Goal: Task Accomplishment & Management: Complete application form

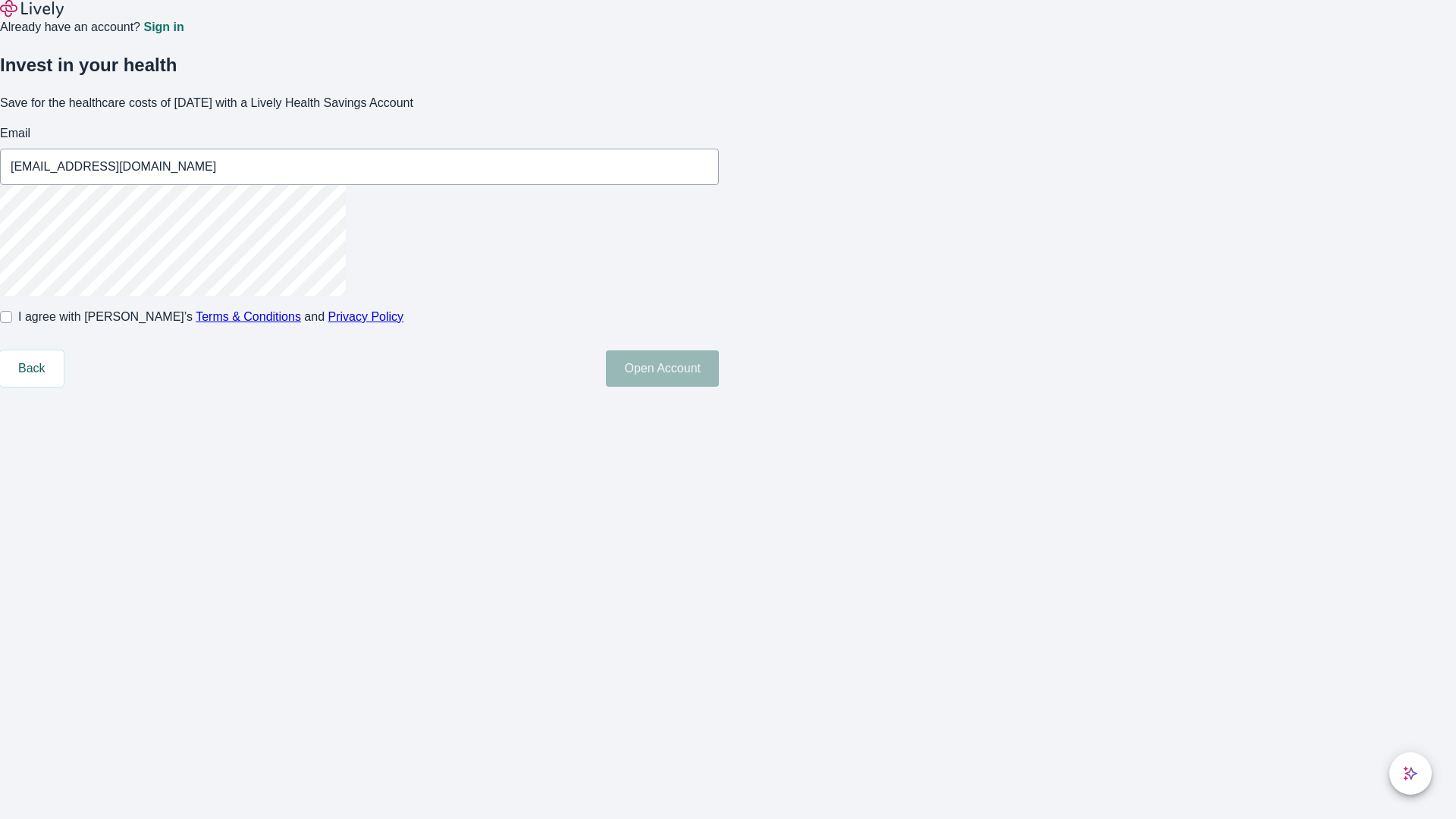
click at [12, 323] on input "I agree with Lively’s Terms & Conditions and Privacy Policy" at bounding box center [6, 317] width 12 height 12
checkbox input "true"
click at [719, 387] on button "Open Account" at bounding box center [662, 369] width 113 height 37
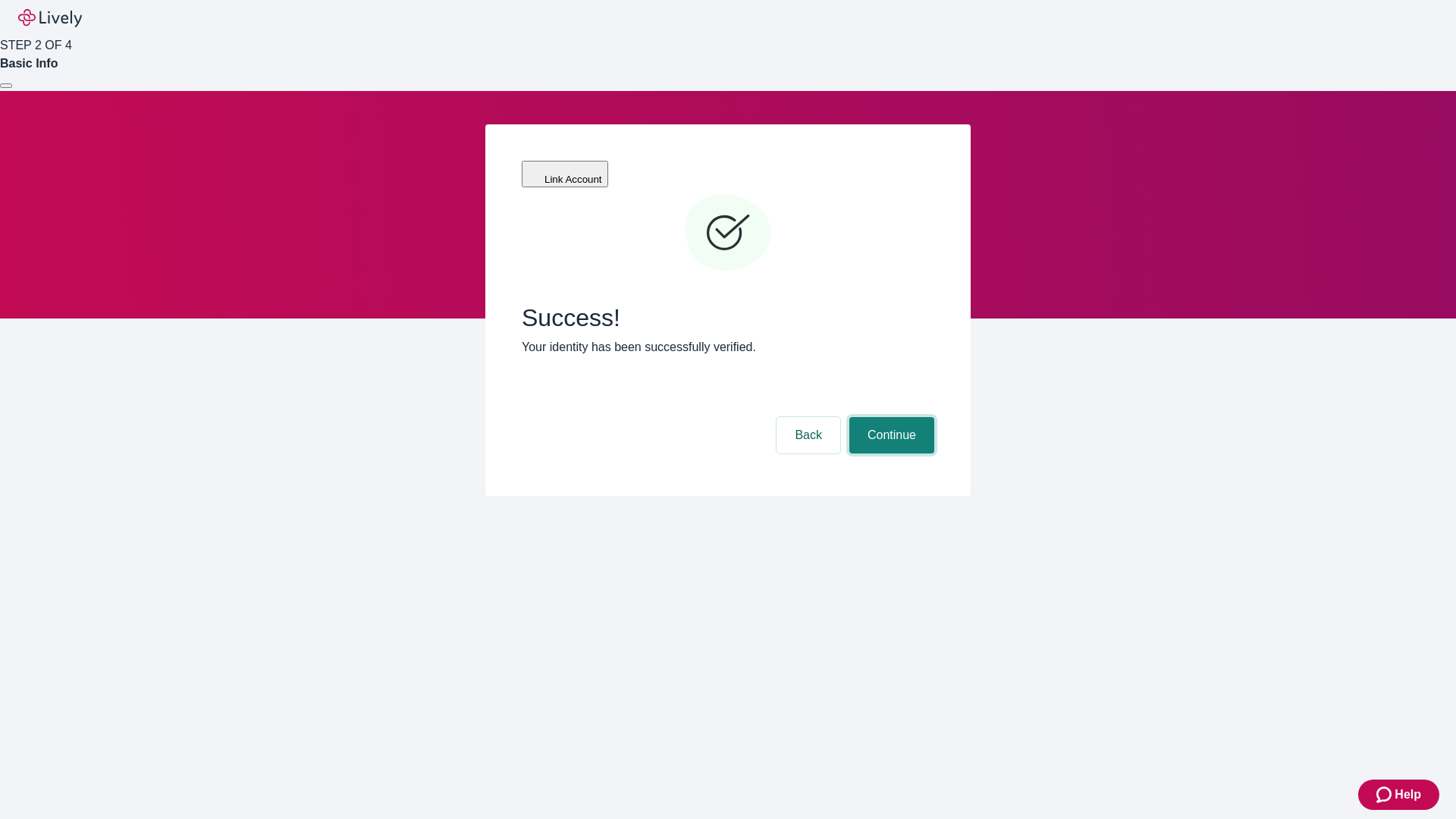
click at [890, 417] on button "Continue" at bounding box center [891, 435] width 85 height 37
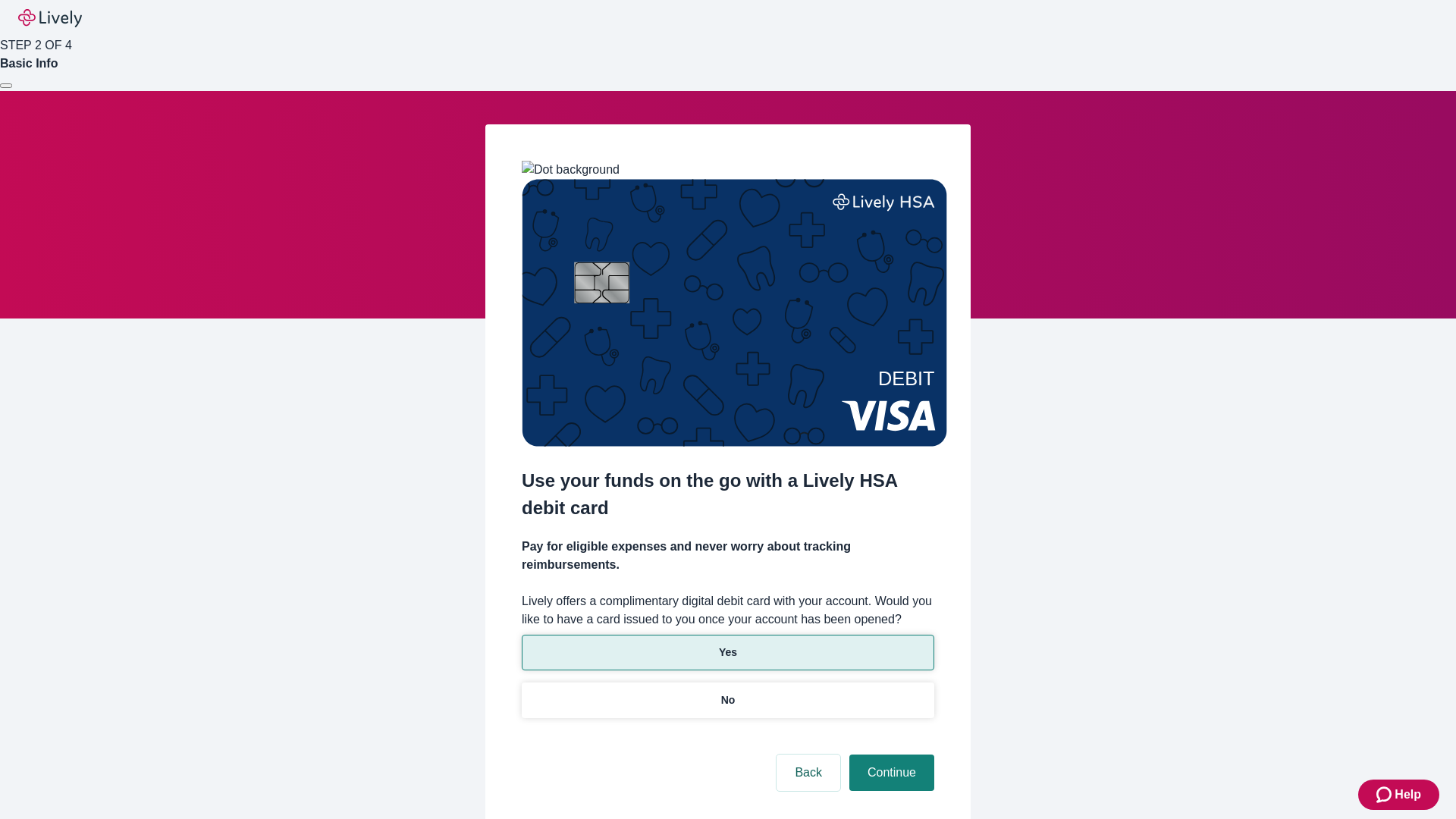
click at [727, 645] on p "Yes" at bounding box center [727, 653] width 18 height 16
click at [890, 755] on button "Continue" at bounding box center [891, 773] width 85 height 37
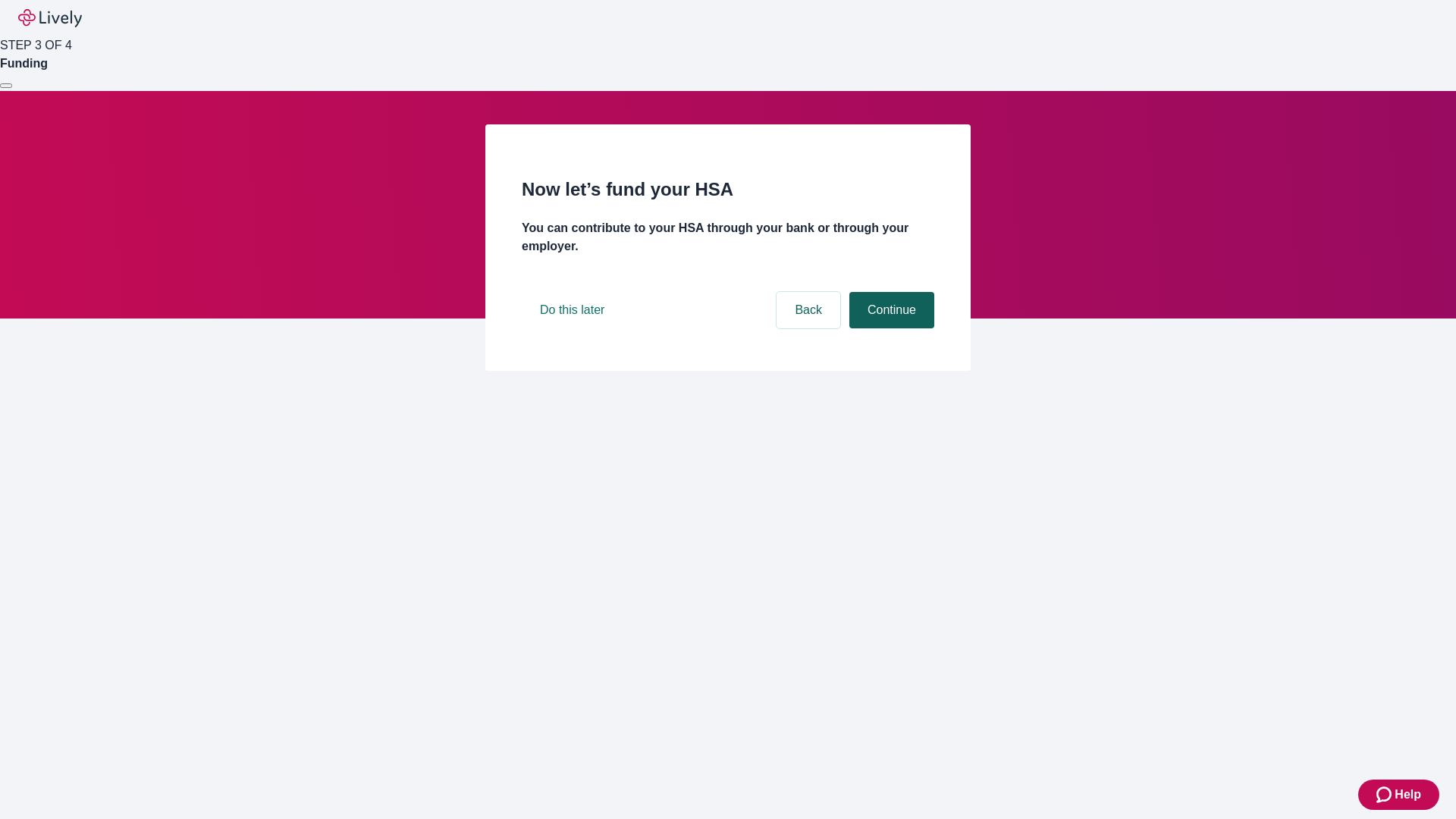
click at [890, 329] on button "Continue" at bounding box center [891, 310] width 85 height 37
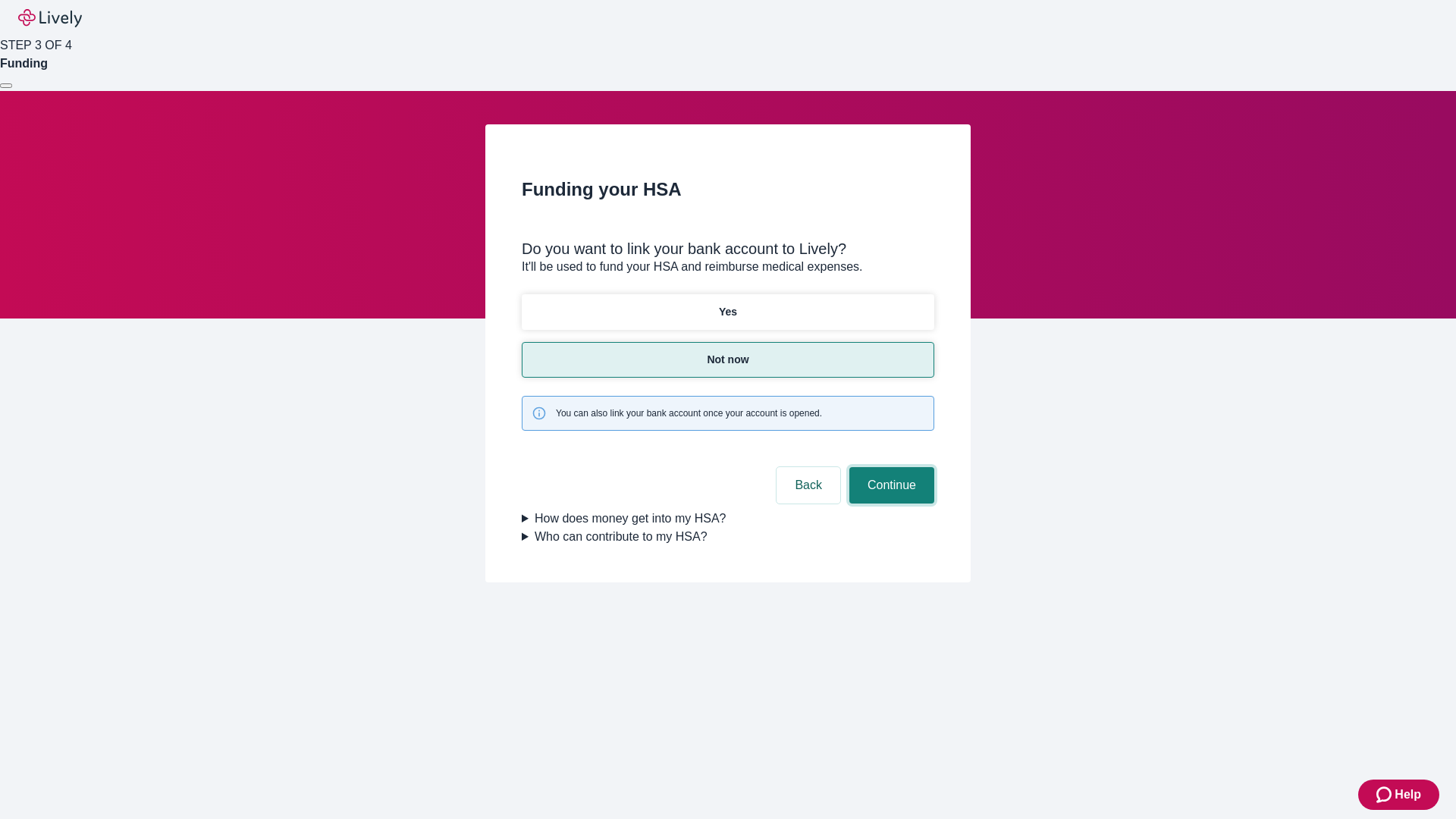
click at [890, 468] on button "Continue" at bounding box center [891, 486] width 85 height 37
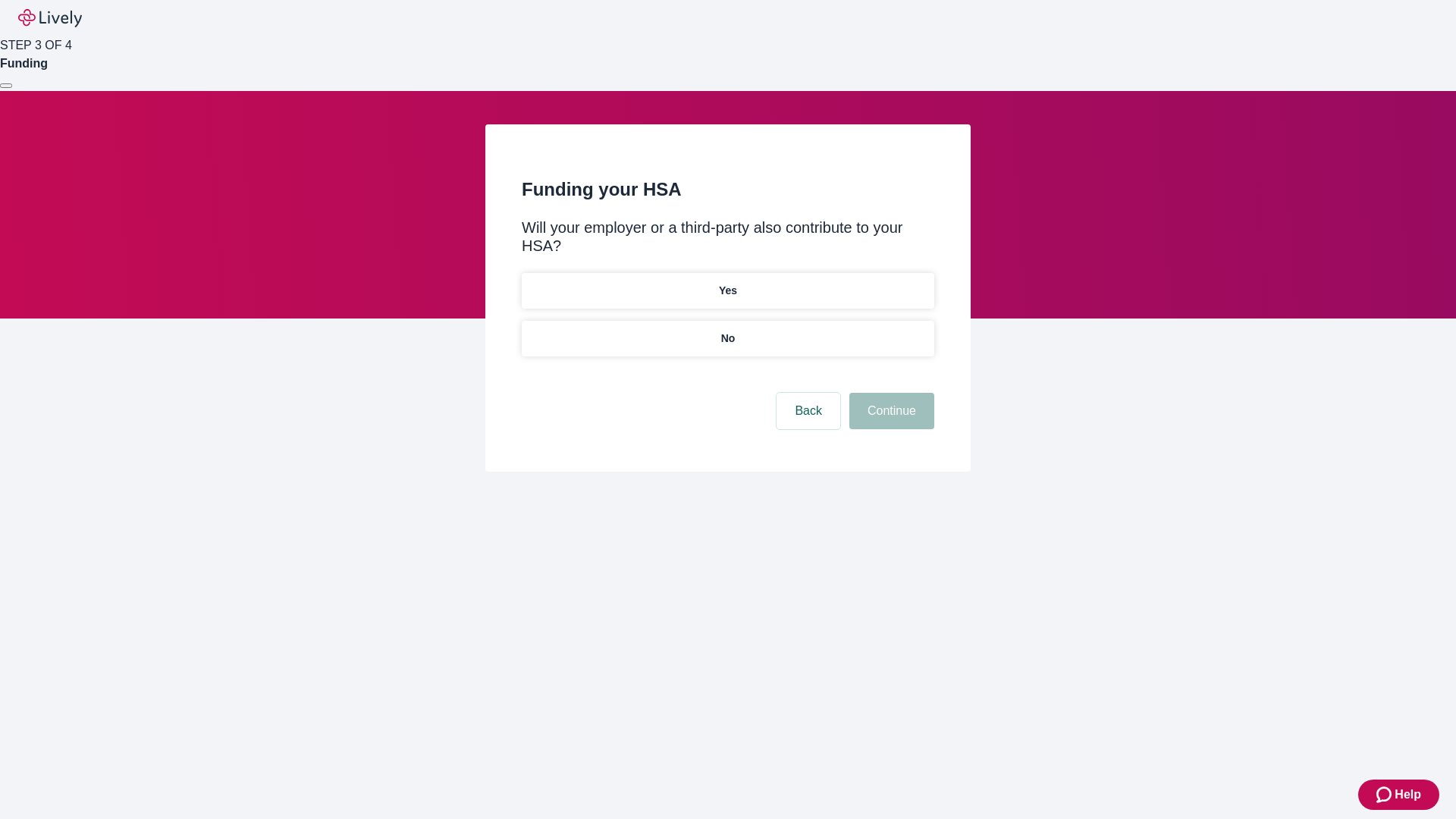
click at [727, 331] on p "No" at bounding box center [728, 339] width 14 height 16
click at [890, 393] on button "Continue" at bounding box center [891, 411] width 85 height 37
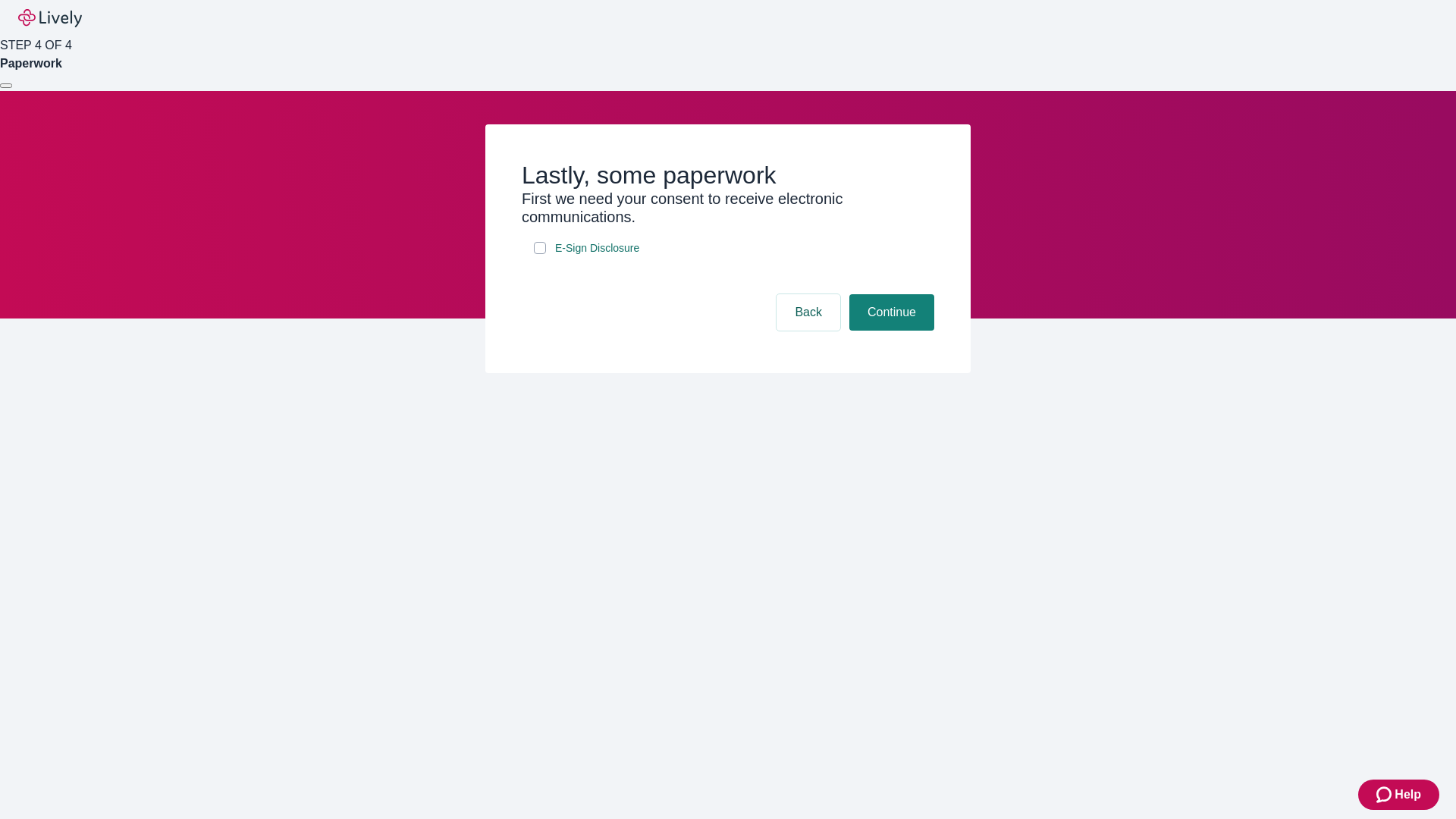
click at [540, 255] on input "E-Sign Disclosure" at bounding box center [540, 248] width 12 height 12
checkbox input "true"
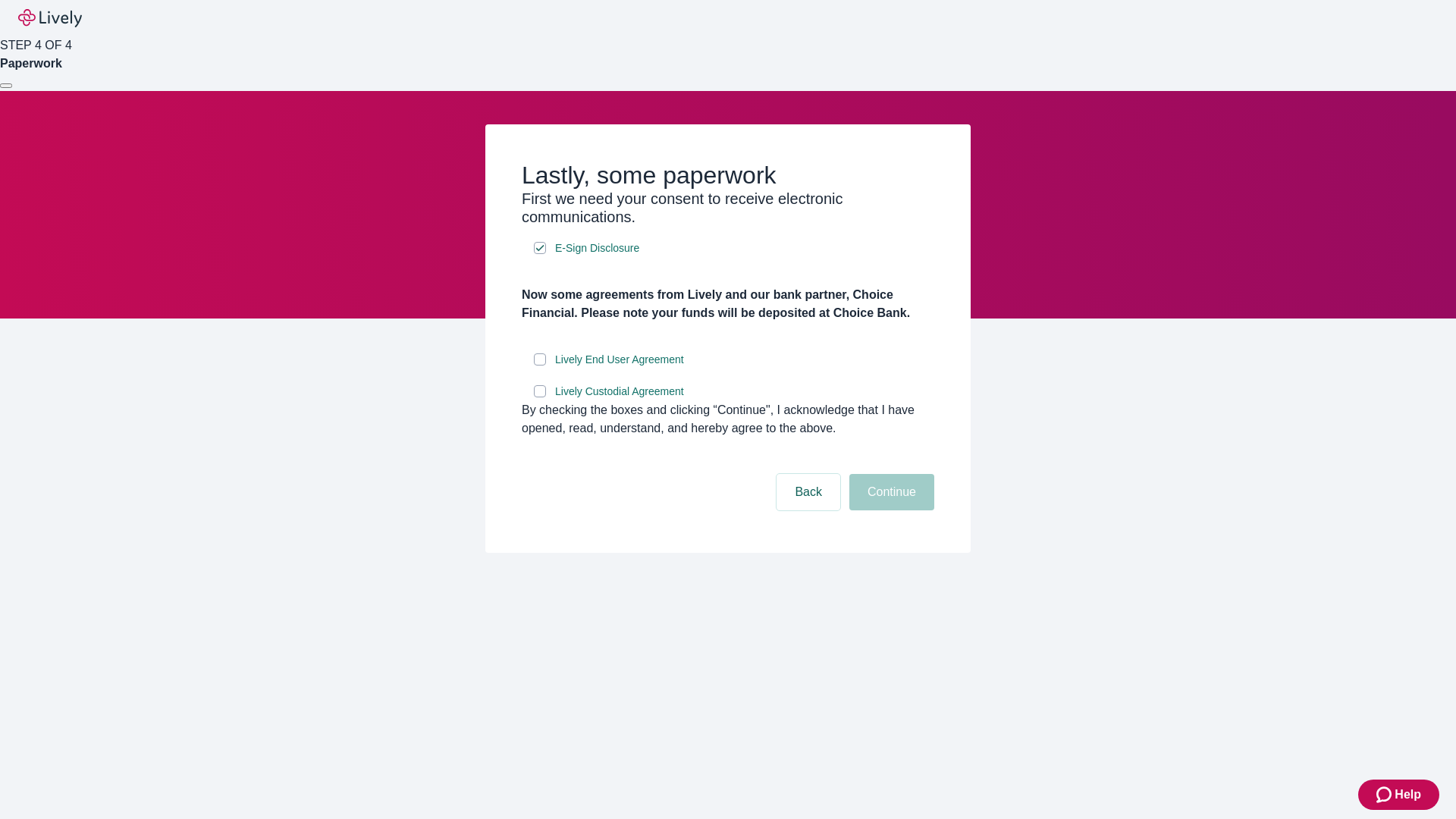
click at [540, 365] on input "Lively End User Agreement" at bounding box center [540, 360] width 12 height 12
checkbox input "true"
click at [540, 397] on input "Lively Custodial Agreement" at bounding box center [540, 392] width 12 height 12
checkbox input "true"
click at [890, 511] on button "Continue" at bounding box center [891, 492] width 85 height 37
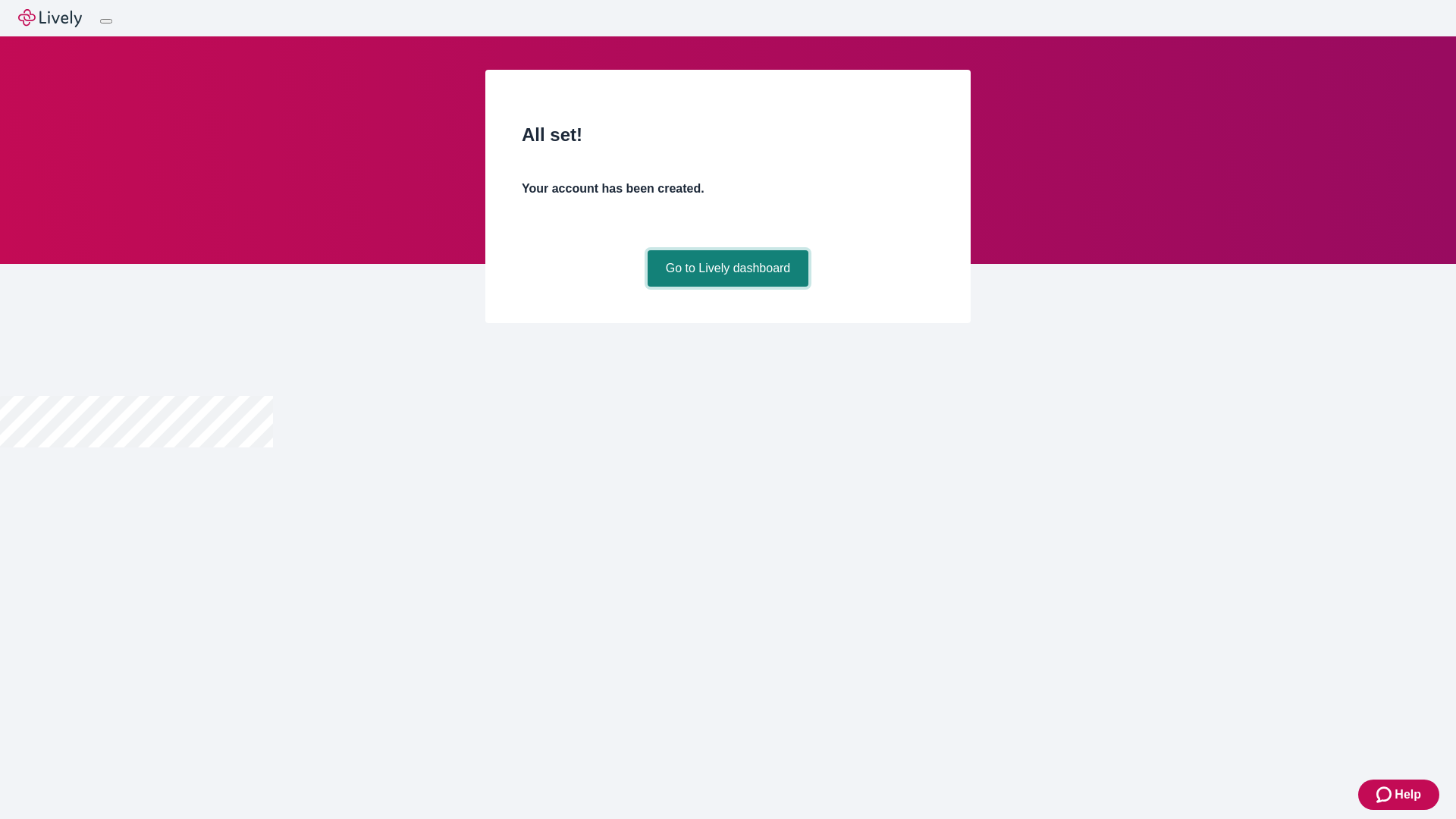
click at [727, 287] on link "Go to Lively dashboard" at bounding box center [728, 269] width 162 height 37
